Goal: Communication & Community: Connect with others

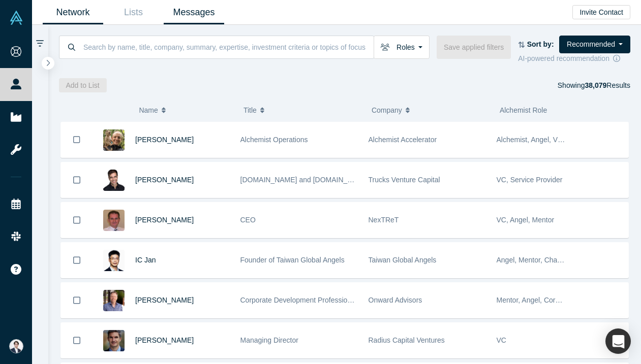
click at [192, 7] on link "Messages" at bounding box center [194, 13] width 60 height 24
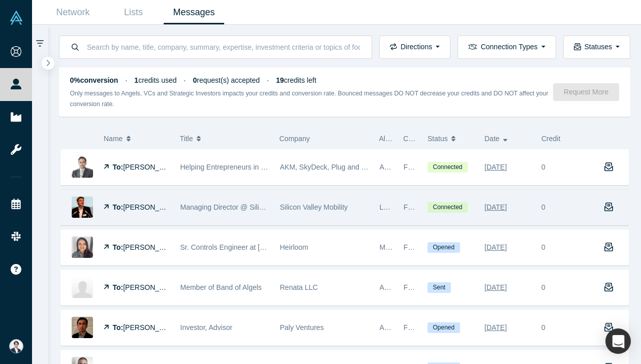
click at [221, 204] on span "Managing Director @ Silicon Valley Mobility" at bounding box center [248, 207] width 137 height 8
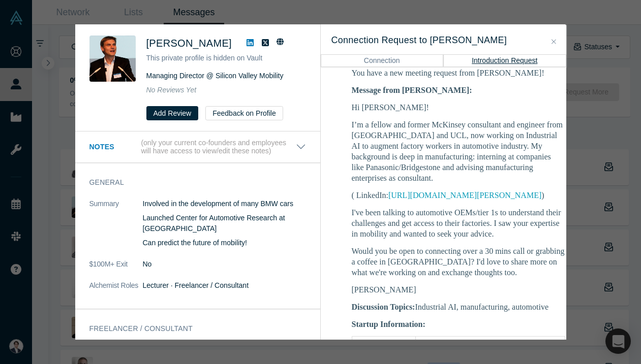
scroll to position [204, 0]
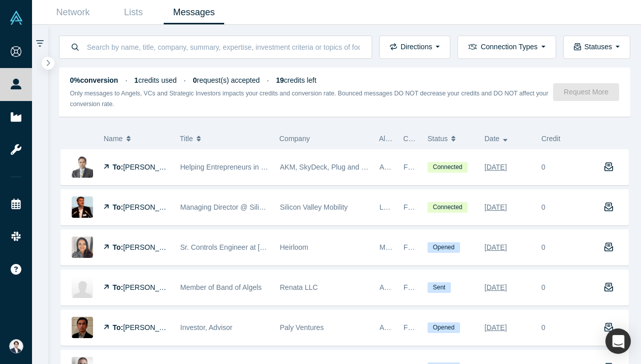
click at [607, 148] on div "Was the recommendation useful? [PERSON_NAME] This private profile is hidden on …" at bounding box center [320, 182] width 641 height 364
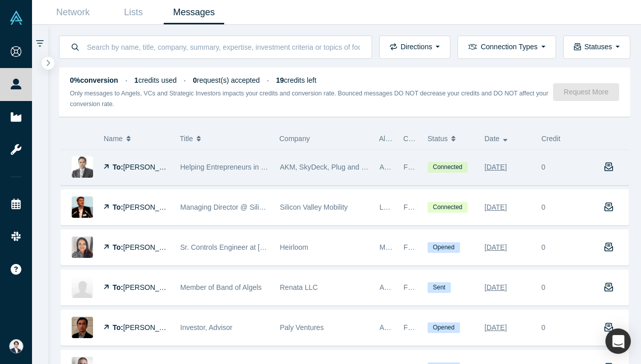
click at [238, 176] on div "Helping Entrepreneurs in Becoming the Best Versions of Themselves" at bounding box center [224, 167] width 89 height 35
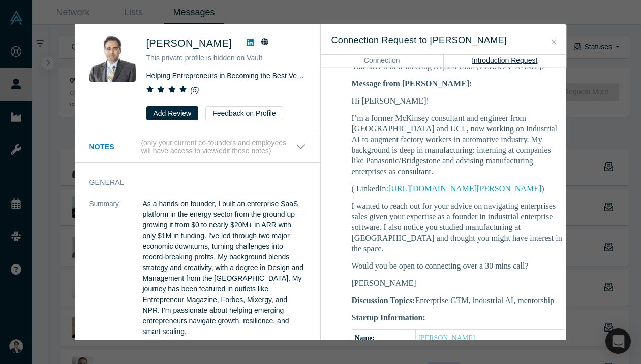
click at [246, 44] on icon at bounding box center [249, 42] width 7 height 7
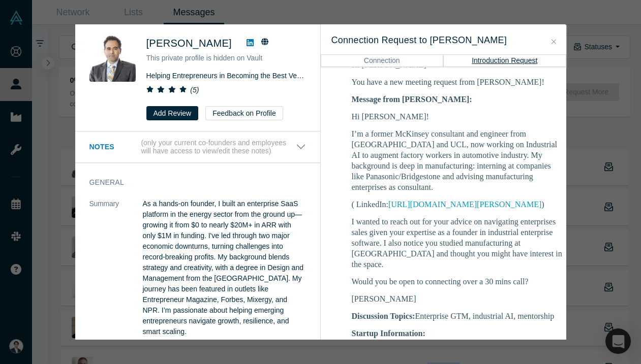
click at [242, 38] on link at bounding box center [249, 43] width 15 height 12
